Goal: Task Accomplishment & Management: Manage account settings

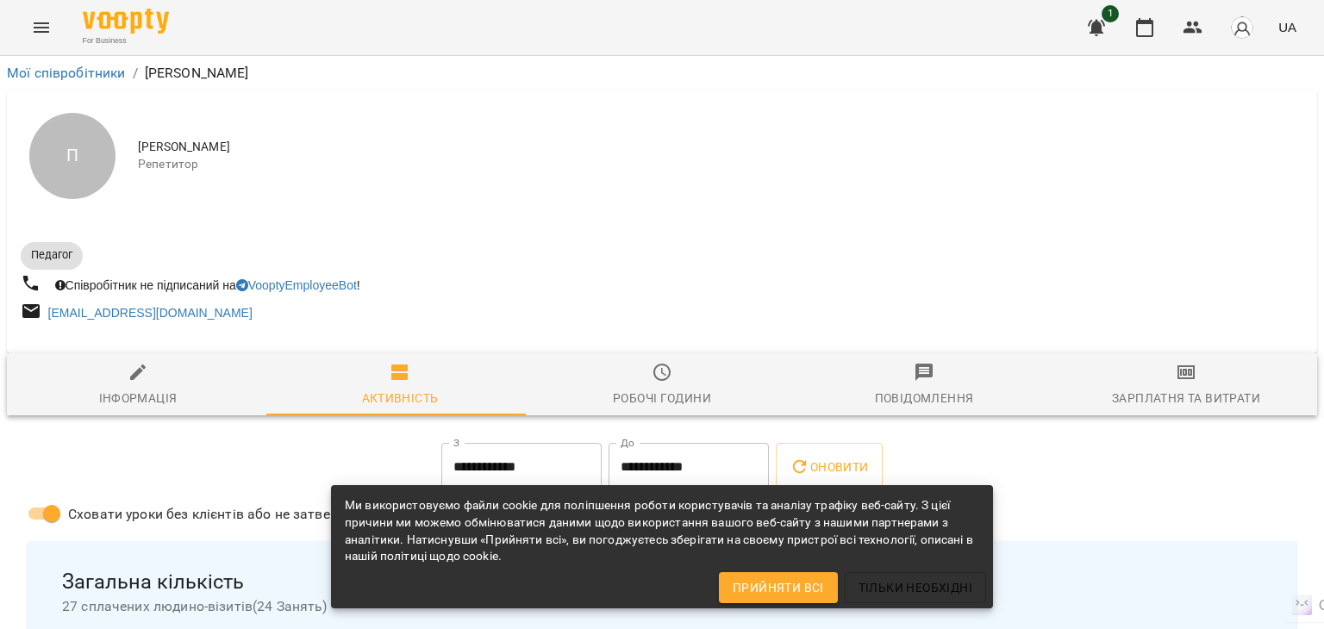
click at [39, 32] on icon "Menu" at bounding box center [42, 27] width 16 height 10
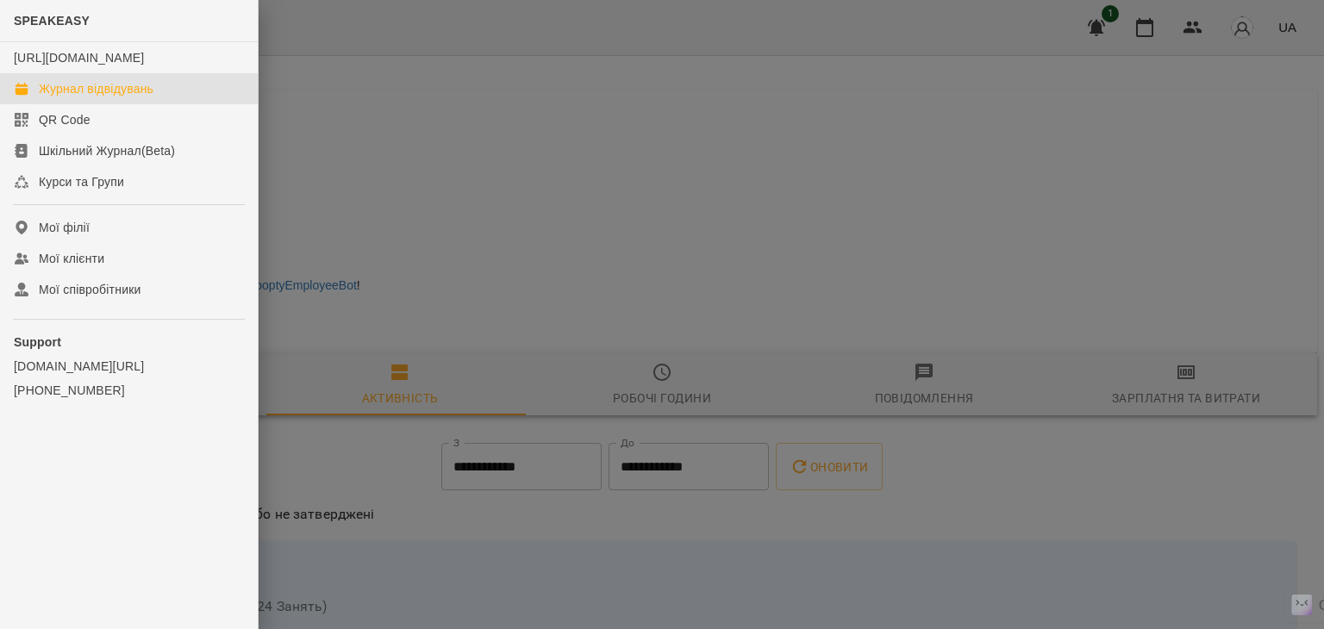
drag, startPoint x: 30, startPoint y: 104, endPoint x: 64, endPoint y: 108, distance: 33.8
click at [30, 104] on link "Журнал відвідувань" at bounding box center [129, 88] width 258 height 31
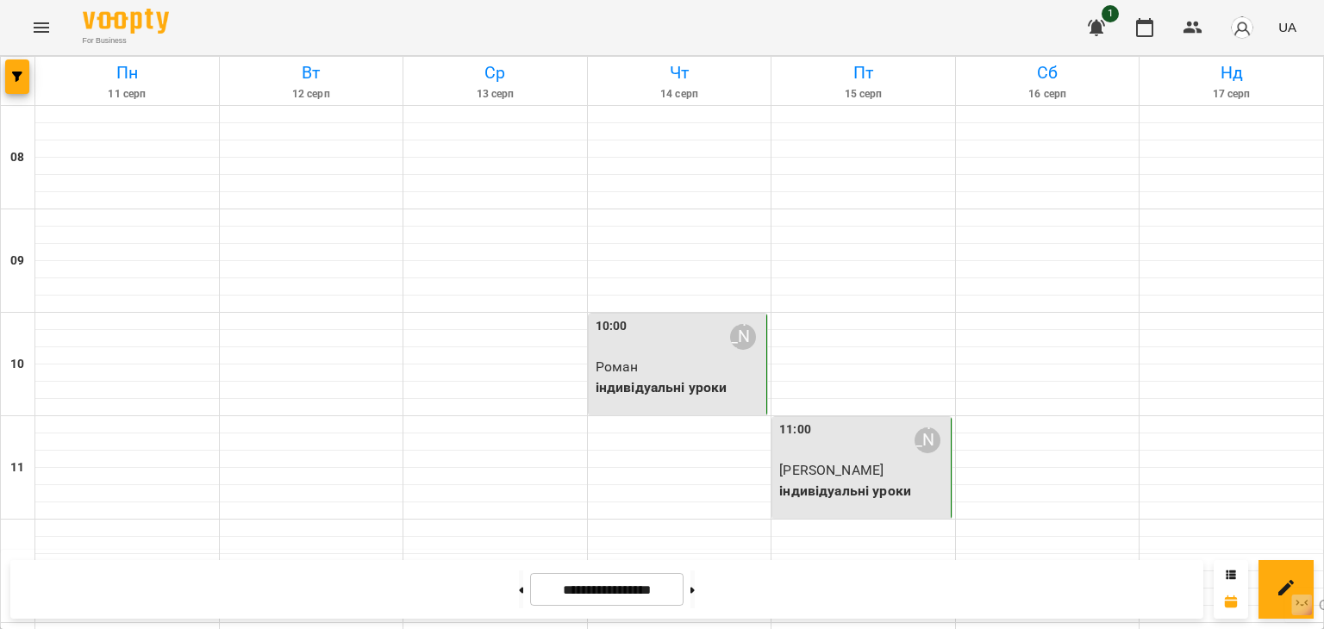
scroll to position [1106, 0]
click at [519, 582] on button at bounding box center [521, 590] width 4 height 38
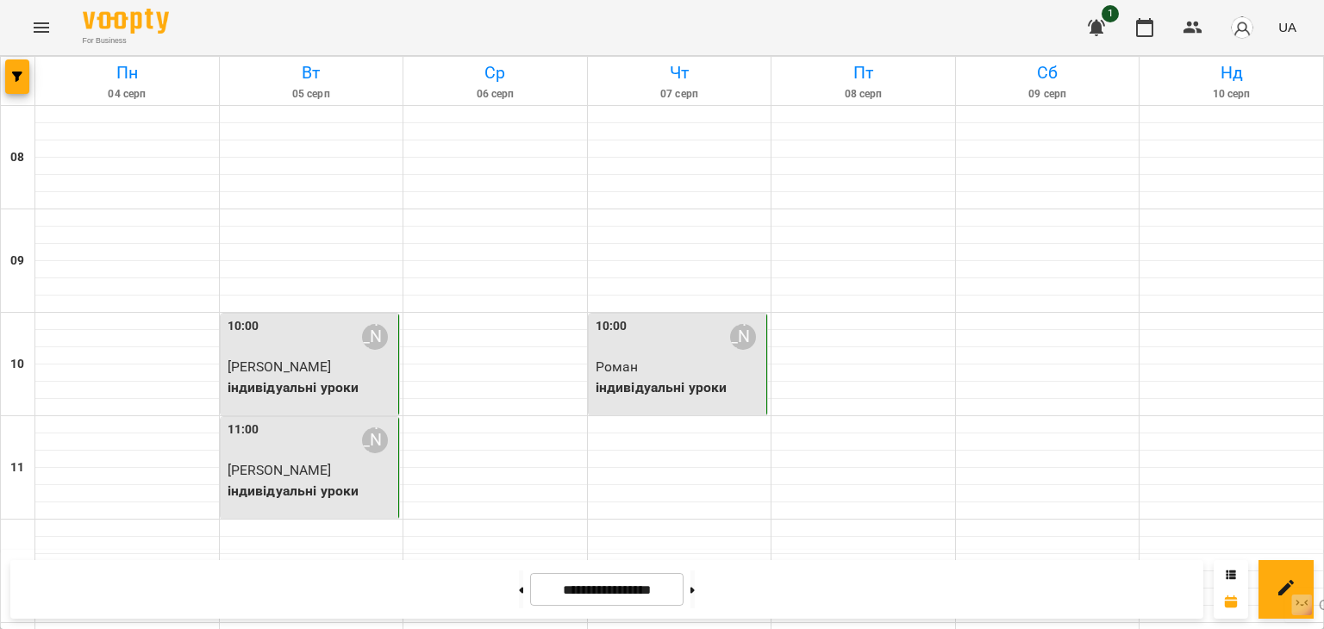
scroll to position [330, 0]
click at [520, 590] on icon at bounding box center [522, 590] width 4 height 6
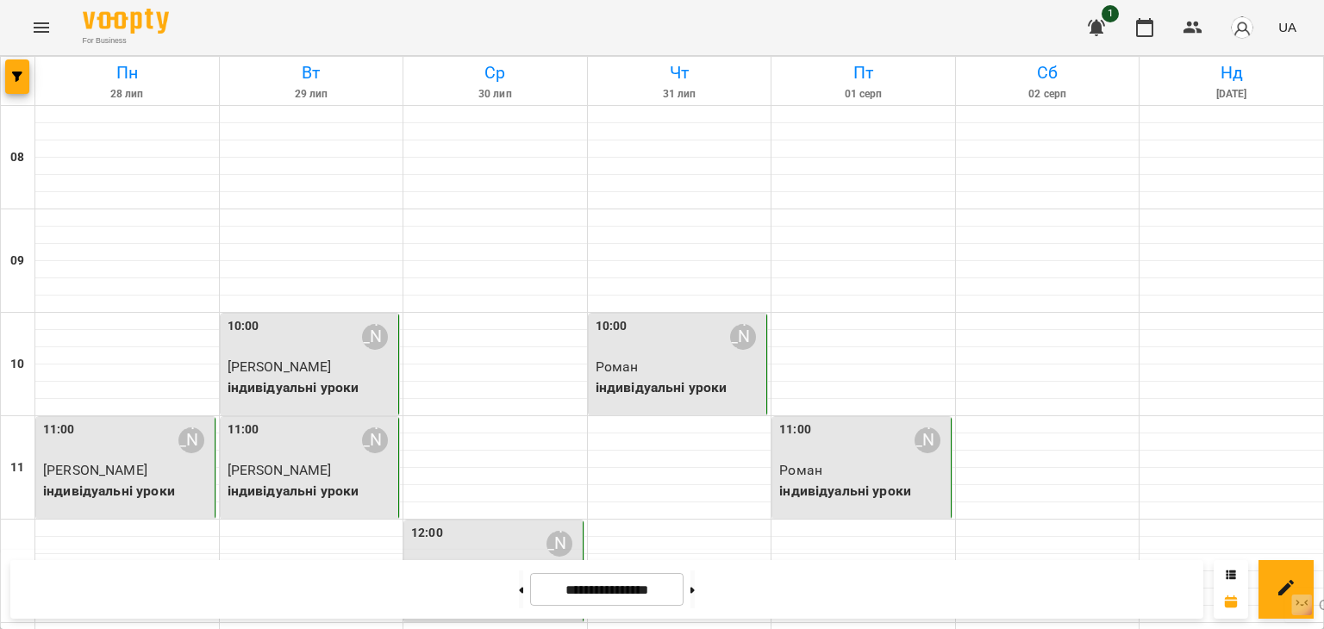
scroll to position [1106, 0]
click at [695, 584] on button at bounding box center [692, 590] width 4 height 38
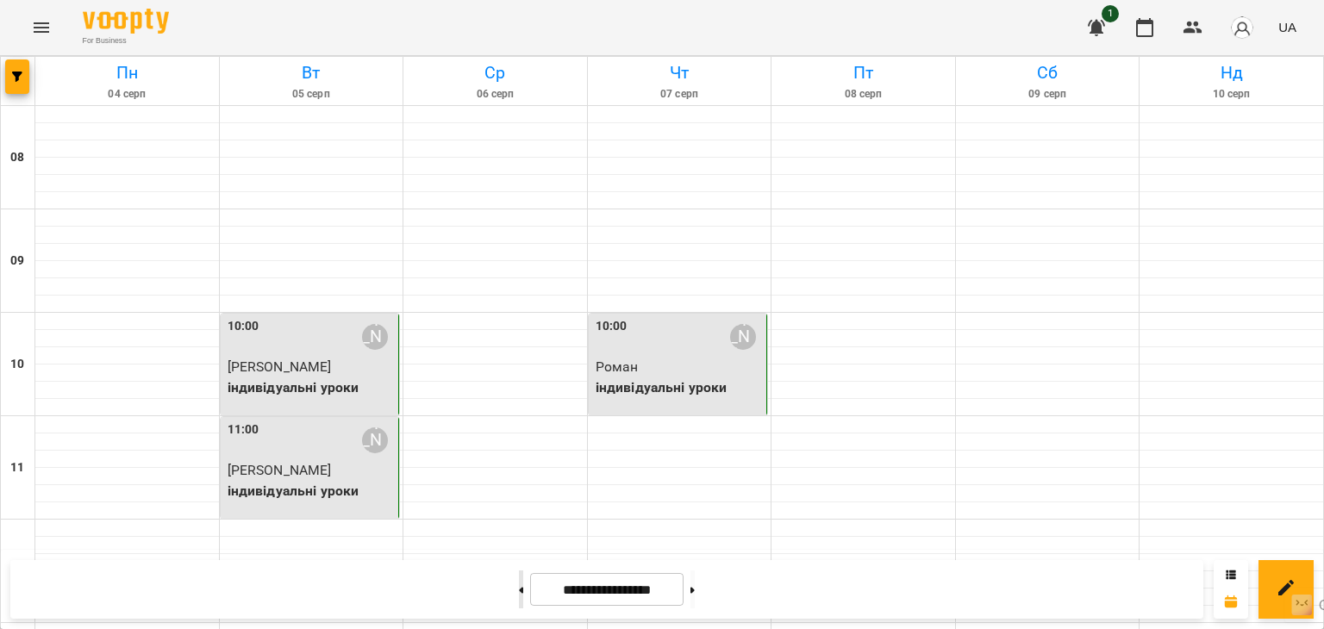
click at [519, 592] on icon at bounding box center [521, 590] width 4 height 7
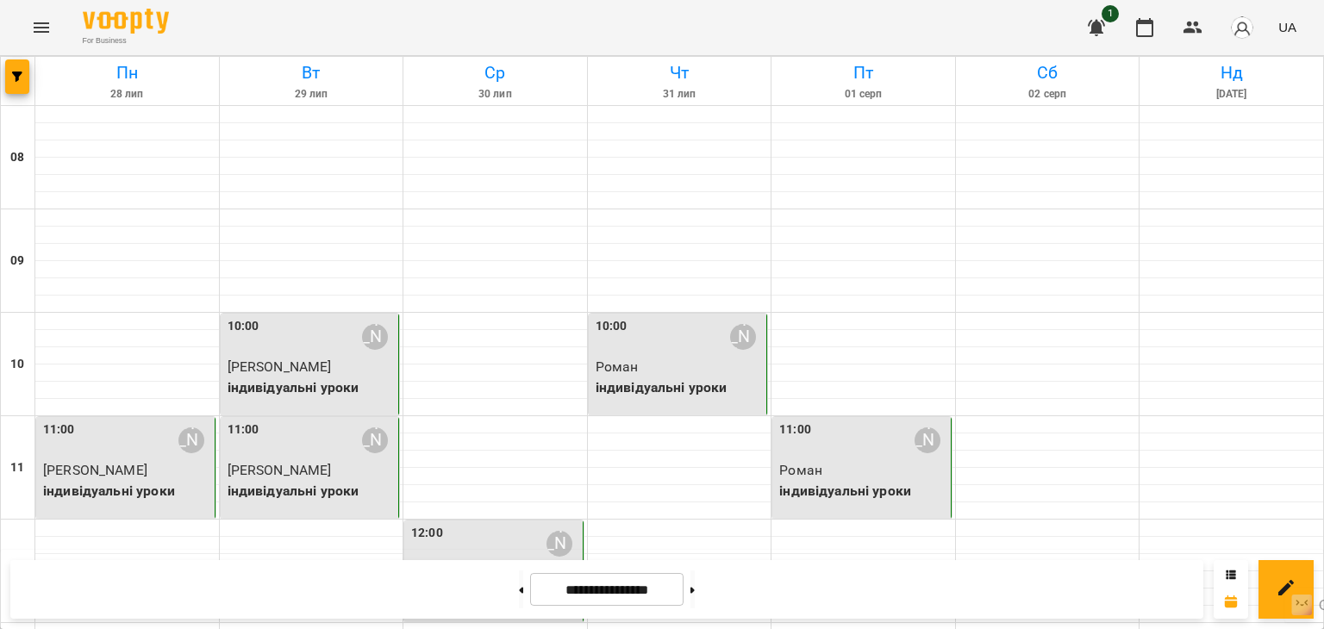
scroll to position [0, 0]
click at [695, 587] on button at bounding box center [692, 590] width 4 height 38
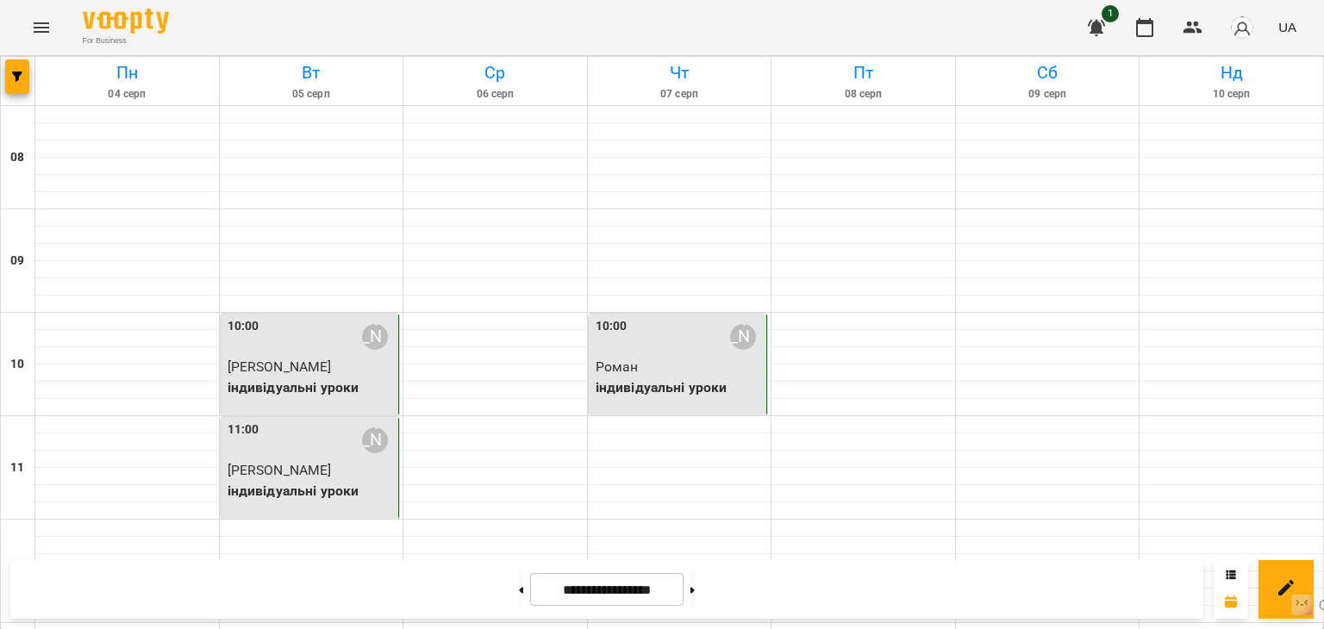
scroll to position [1106, 0]
click at [695, 576] on button at bounding box center [692, 590] width 4 height 38
type input "**********"
